Goal: Transaction & Acquisition: Purchase product/service

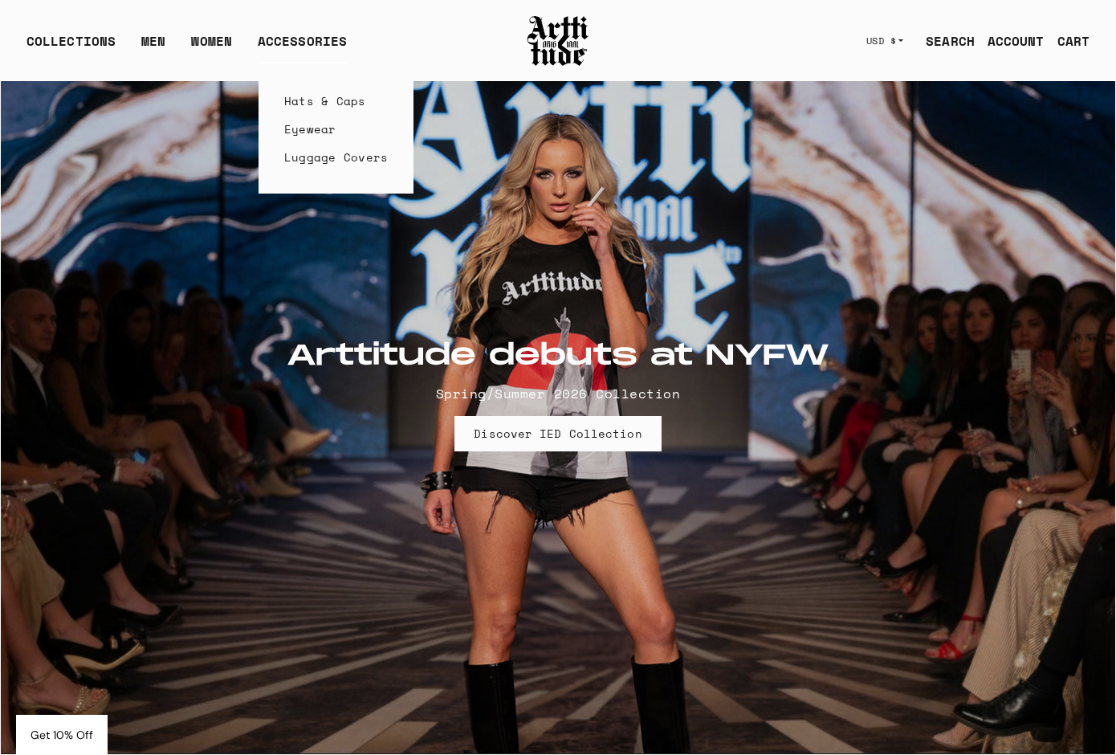
click at [321, 152] on link "Luggage Covers" at bounding box center [336, 157] width 104 height 28
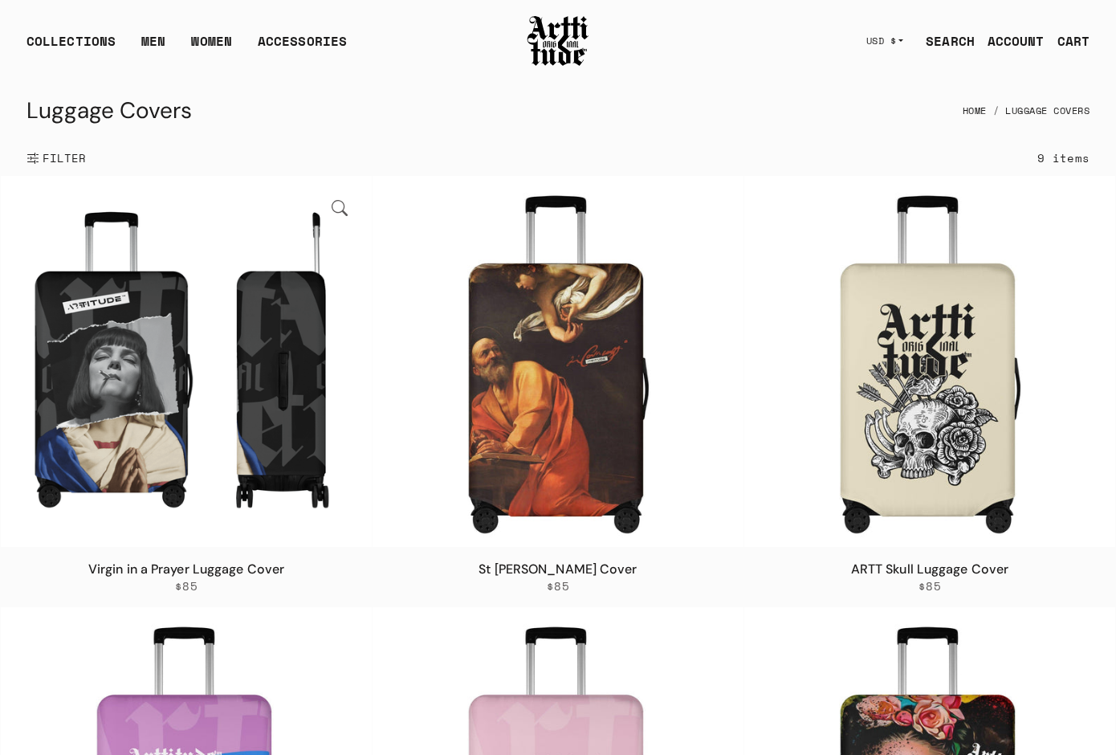
click at [267, 359] on img at bounding box center [186, 361] width 371 height 371
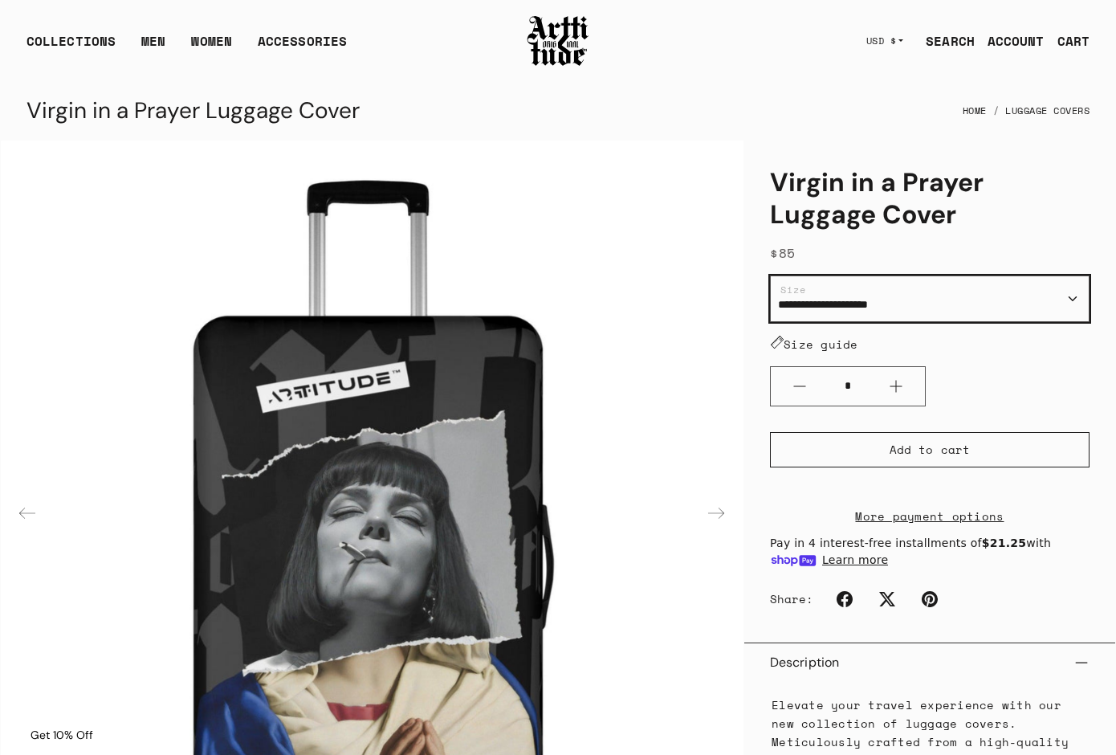
select select "**********"
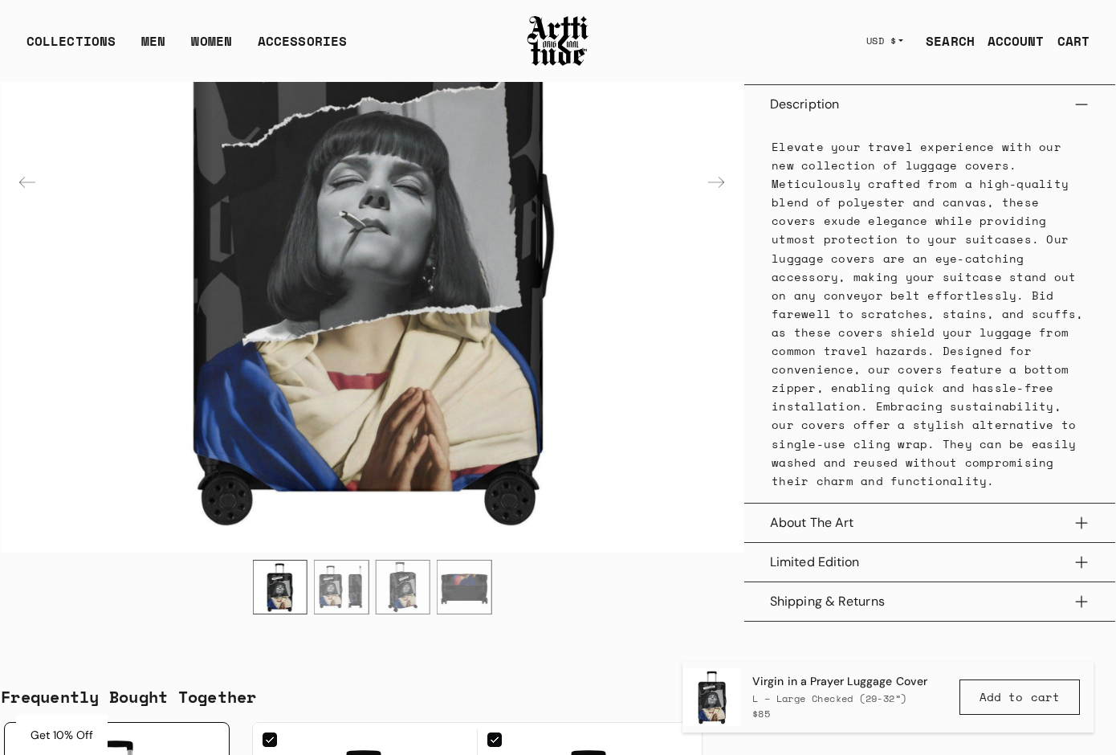
scroll to position [572, 0]
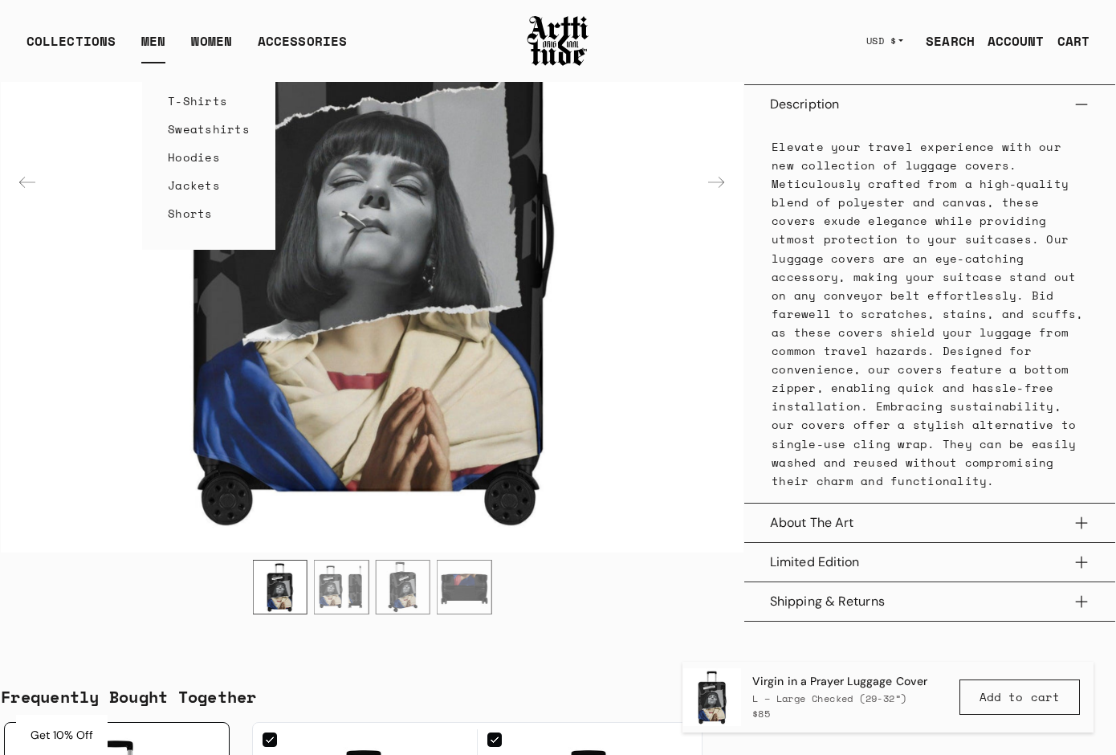
click at [189, 129] on link "Sweatshirts" at bounding box center [209, 129] width 82 height 28
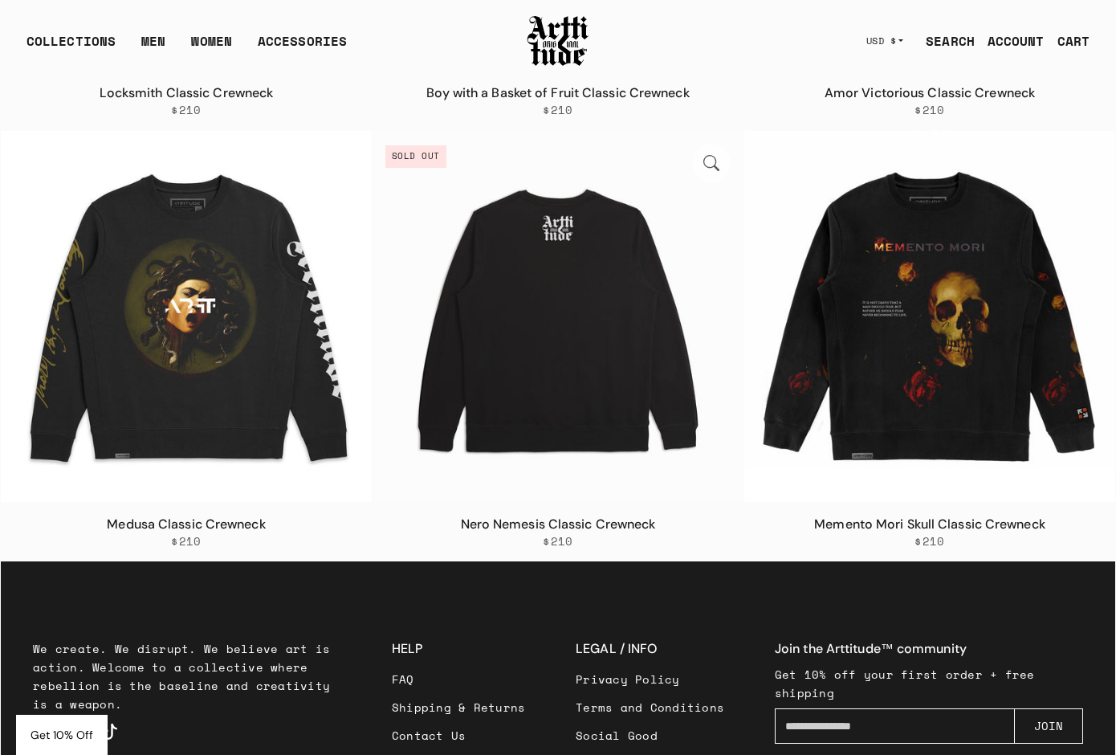
scroll to position [2710, 0]
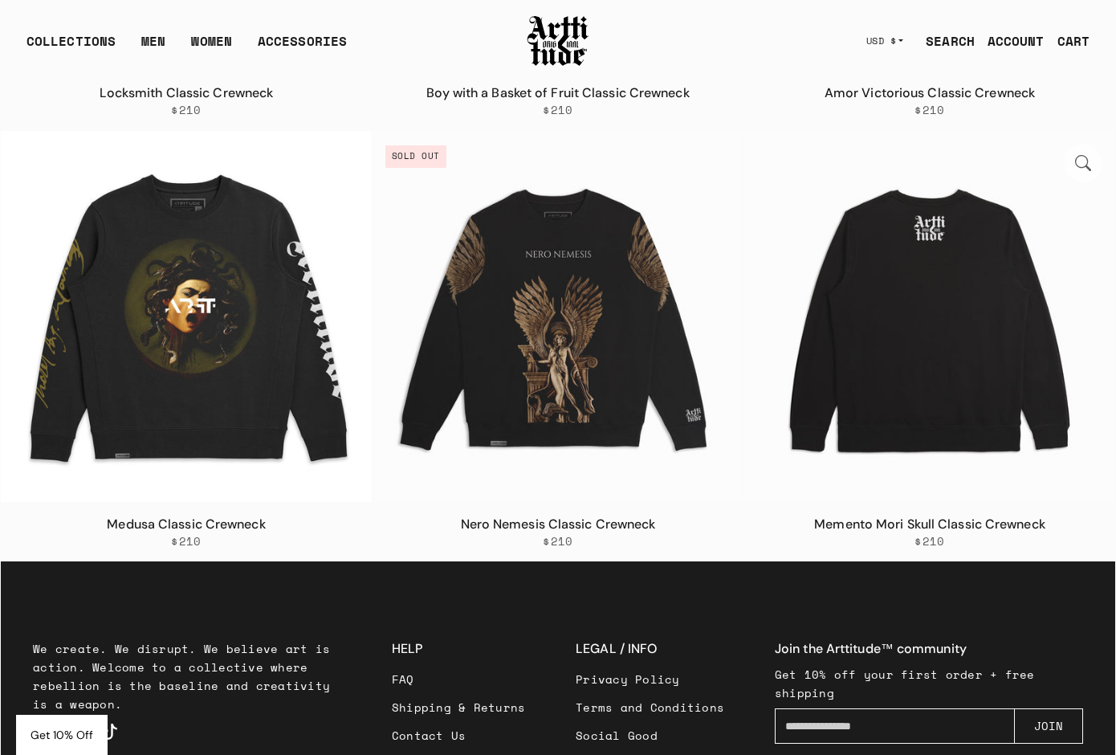
click at [911, 343] on img at bounding box center [929, 316] width 371 height 371
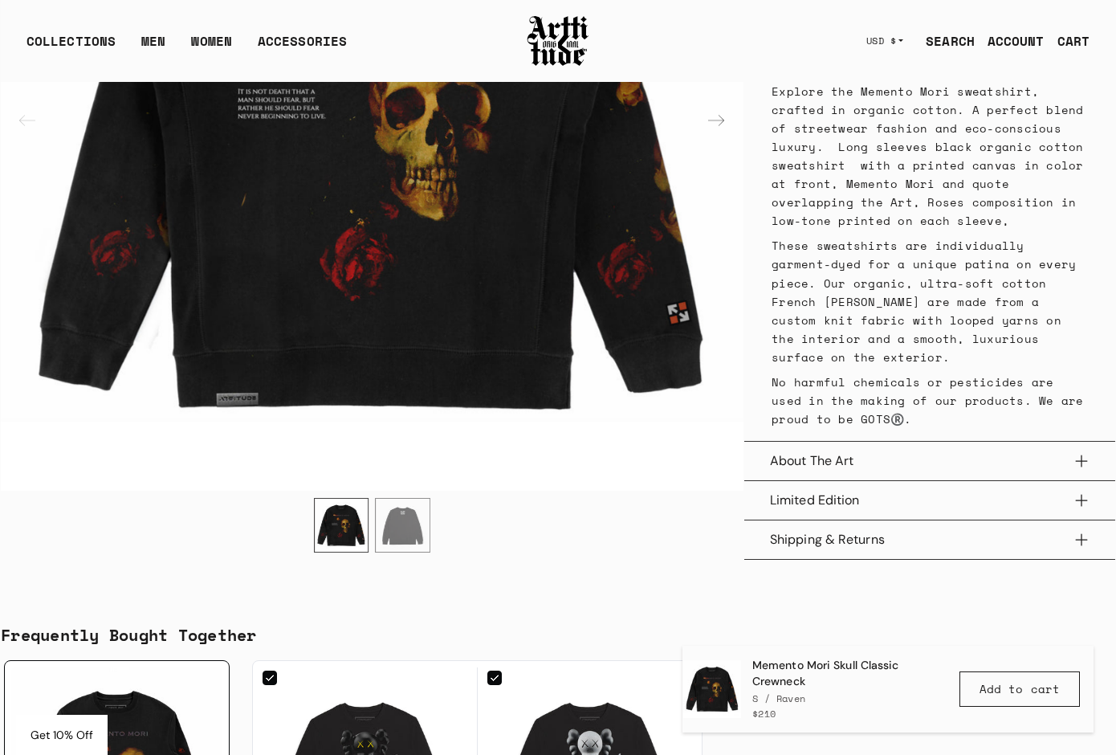
scroll to position [783, 0]
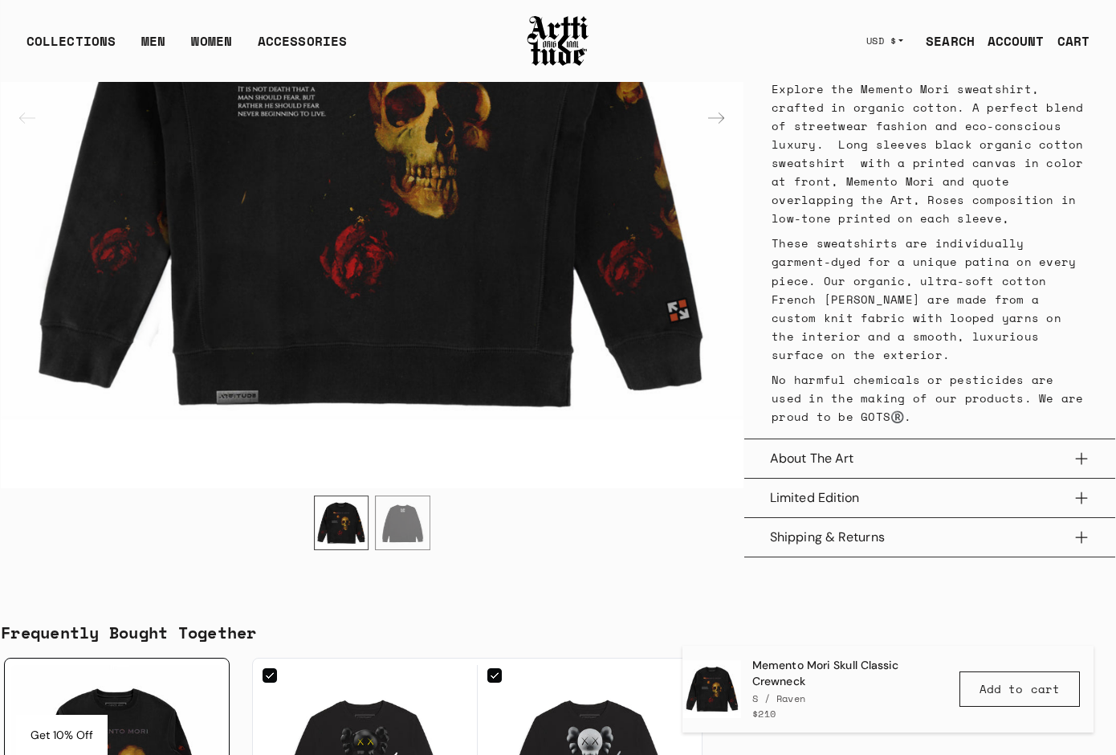
click at [839, 490] on button "Limited Edition" at bounding box center [930, 498] width 320 height 39
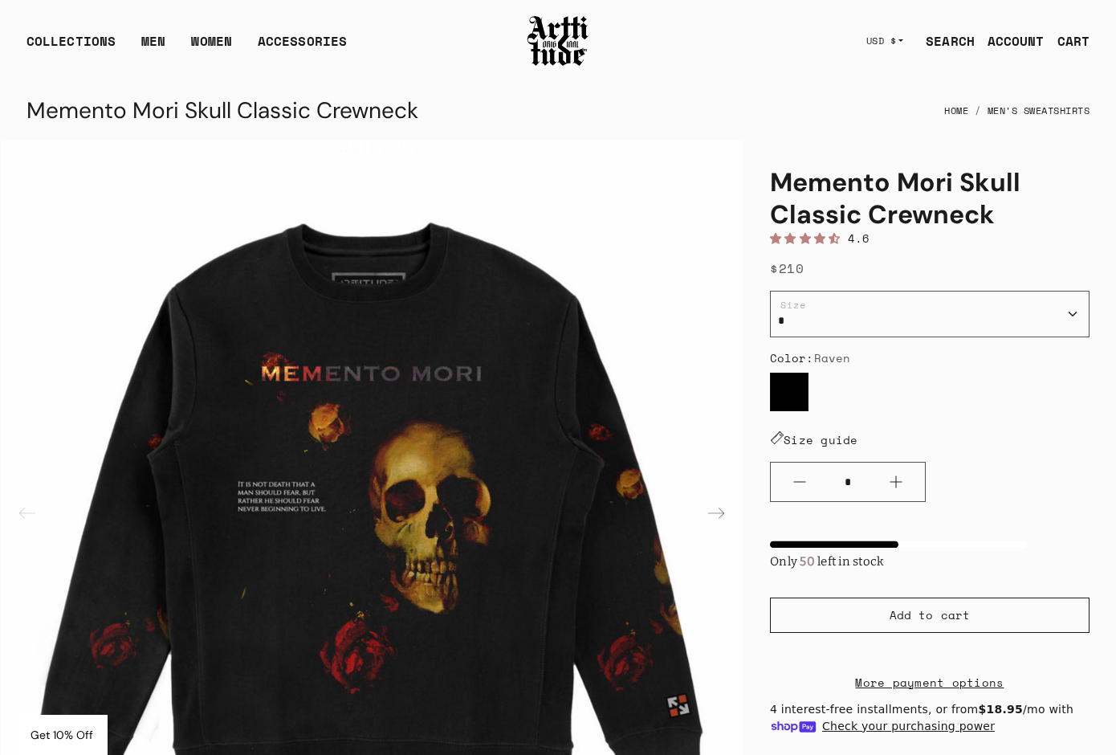
scroll to position [0, 0]
